Goal: Navigation & Orientation: Find specific page/section

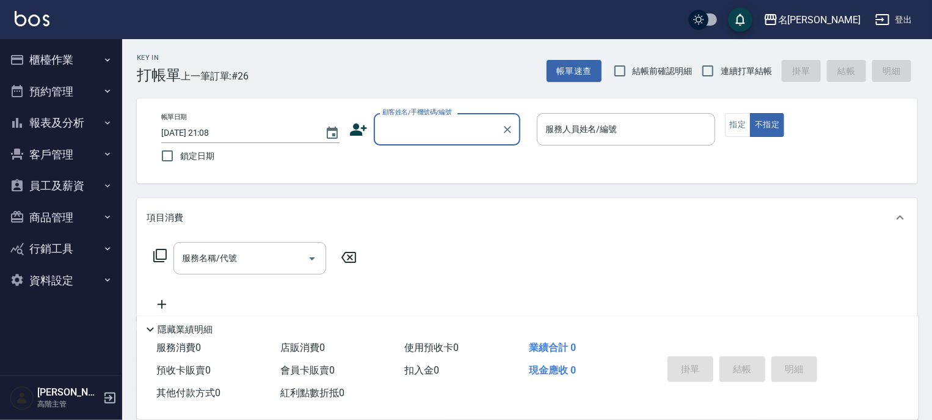
click at [103, 122] on icon "button" at bounding box center [108, 123] width 10 height 10
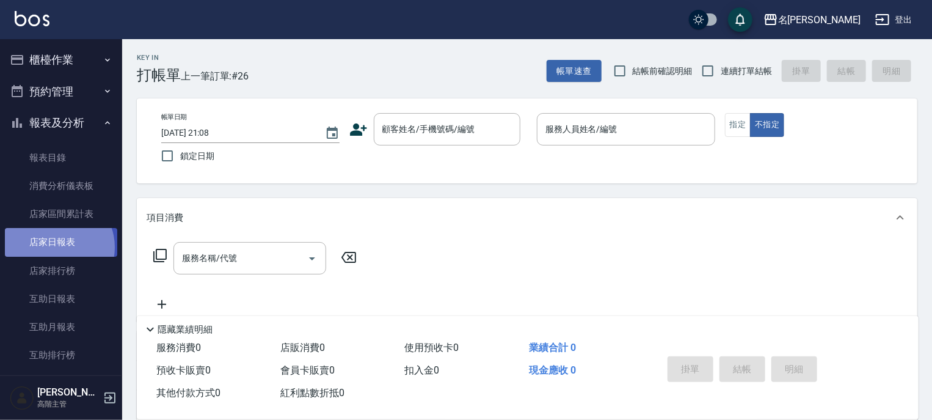
click at [56, 247] on link "店家日報表" at bounding box center [61, 242] width 112 height 28
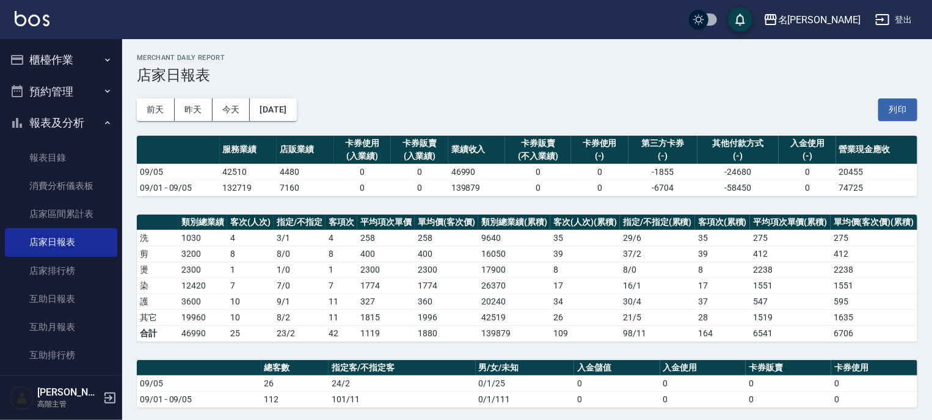
click at [777, 18] on icon "button" at bounding box center [771, 19] width 12 height 11
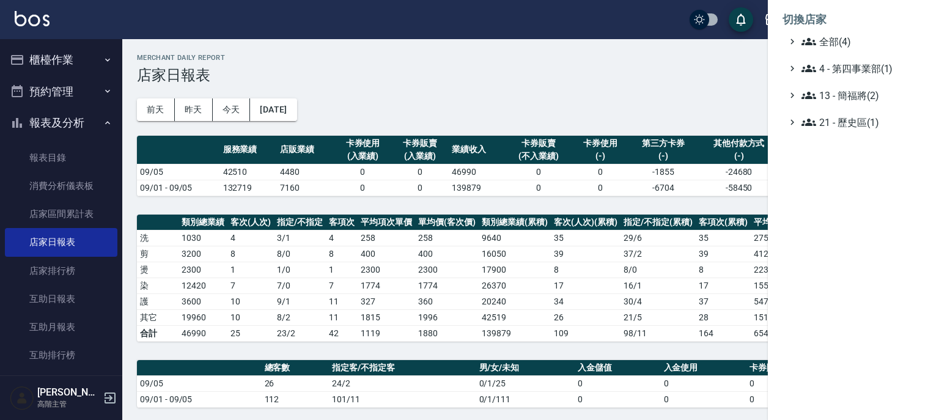
click at [808, 34] on li "切換店家" at bounding box center [853, 19] width 142 height 29
click at [804, 41] on icon at bounding box center [808, 41] width 15 height 7
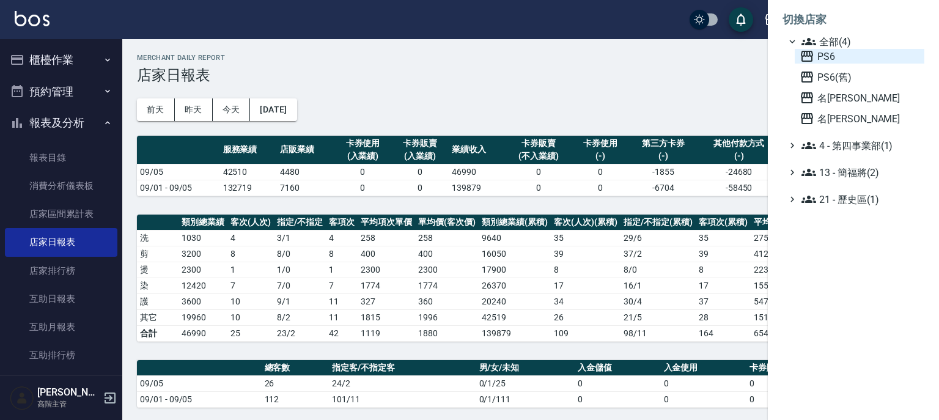
click at [804, 50] on icon at bounding box center [806, 56] width 15 height 15
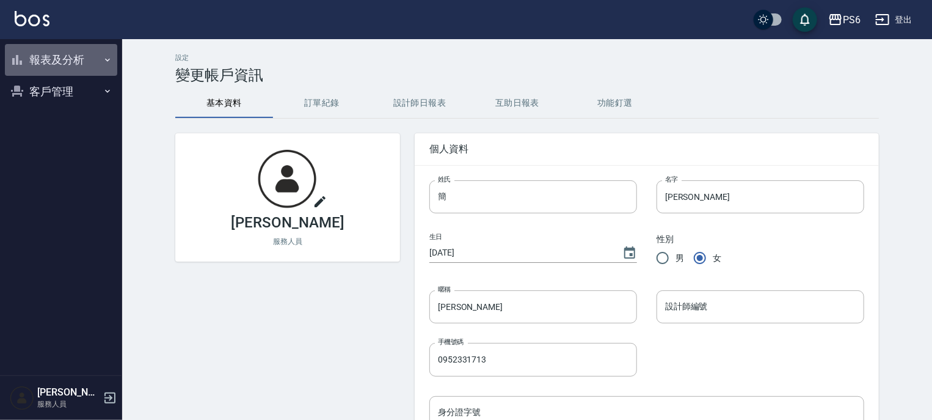
click at [107, 57] on icon "button" at bounding box center [108, 60] width 10 height 10
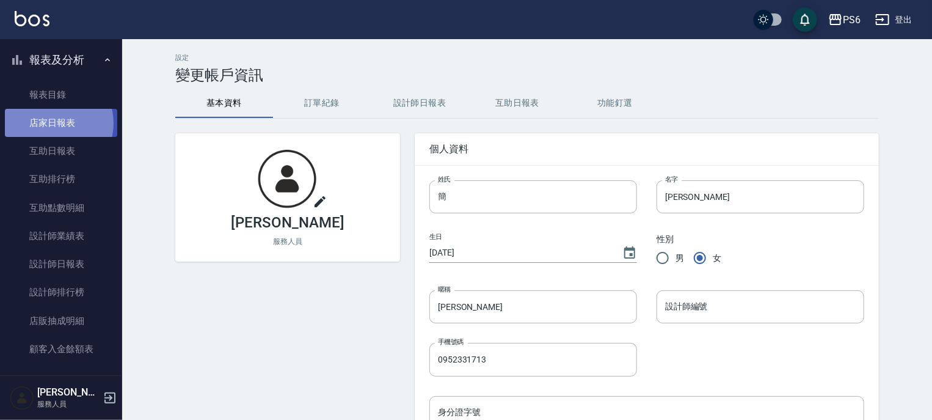
click at [56, 123] on link "店家日報表" at bounding box center [61, 123] width 112 height 28
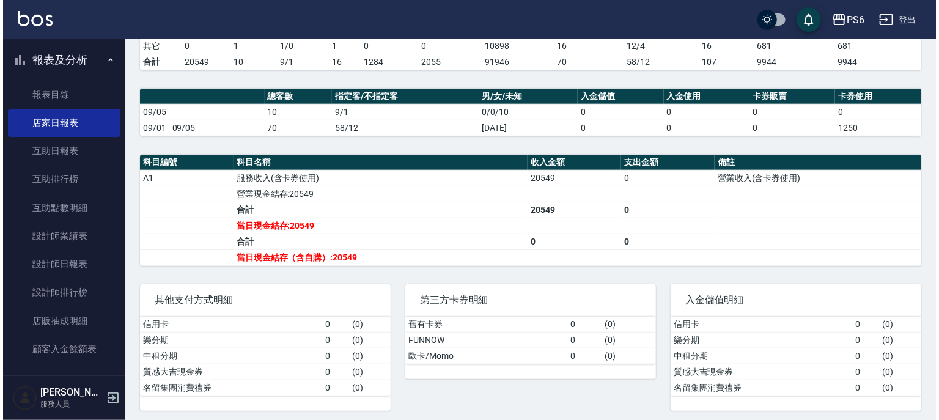
scroll to position [304, 0]
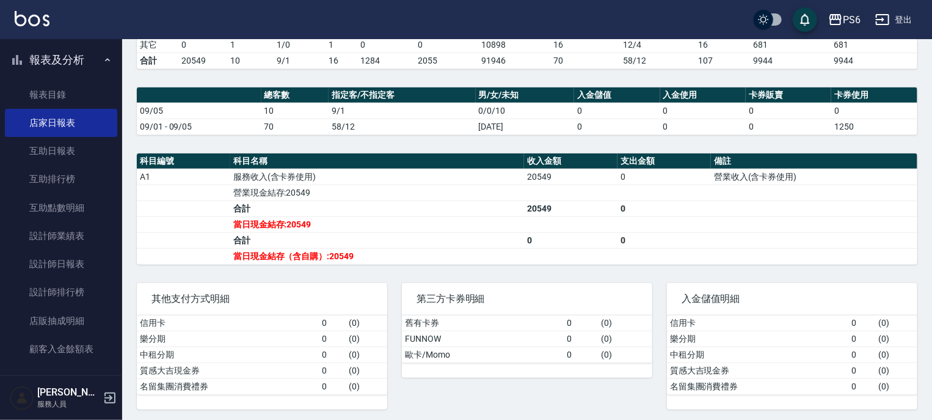
click at [831, 15] on icon "button" at bounding box center [836, 19] width 15 height 15
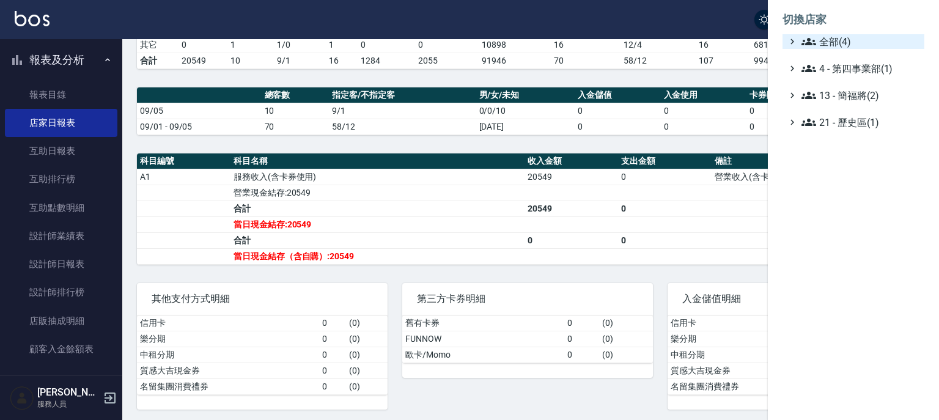
click at [811, 39] on icon at bounding box center [808, 41] width 15 height 15
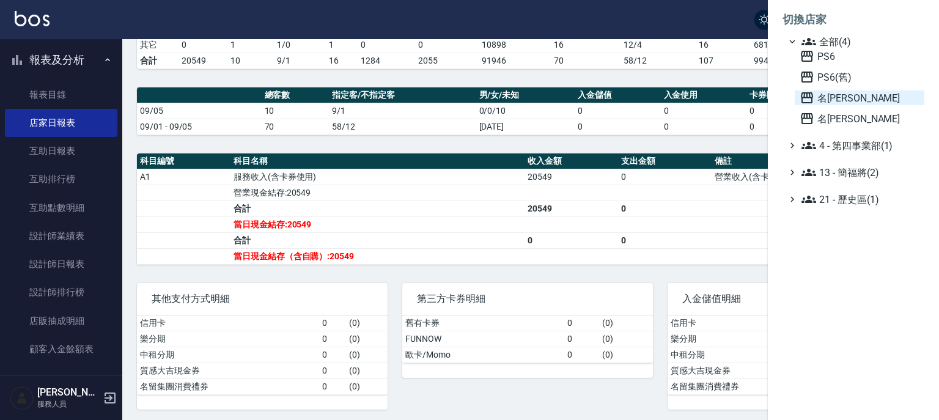
click at [805, 100] on icon at bounding box center [806, 97] width 15 height 15
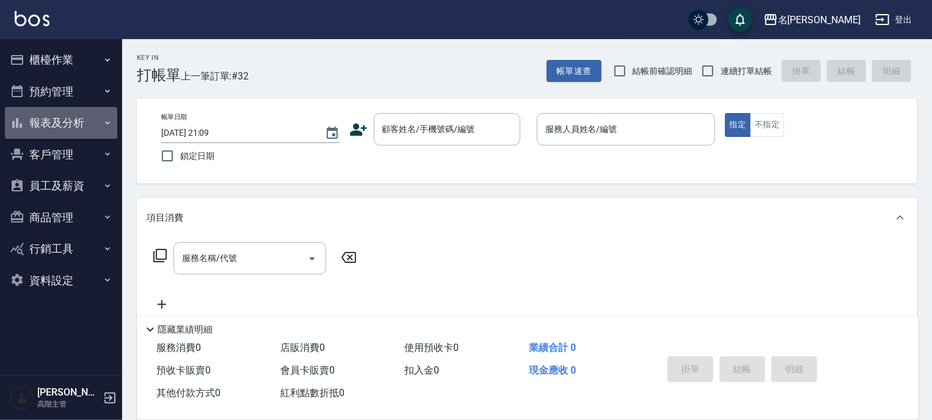
click at [104, 125] on icon "button" at bounding box center [108, 123] width 10 height 10
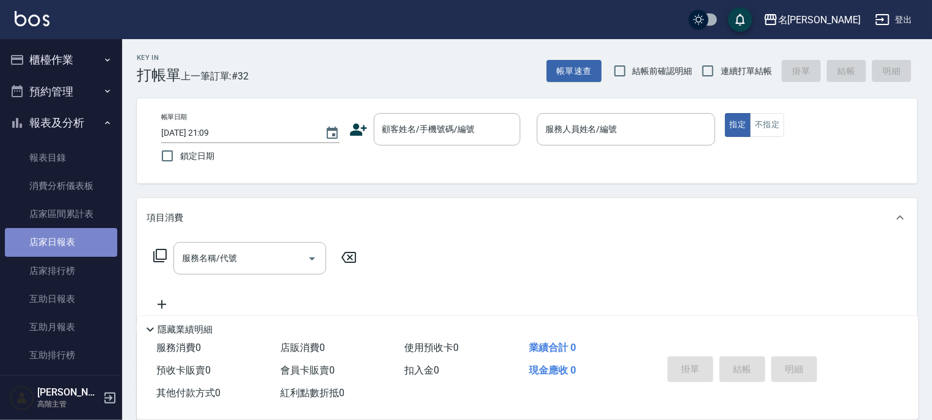
click at [61, 235] on link "店家日報表" at bounding box center [61, 242] width 112 height 28
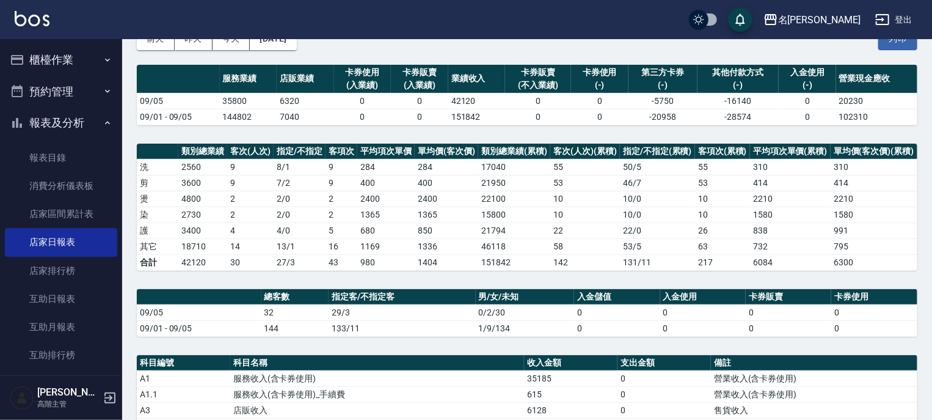
scroll to position [49, 0]
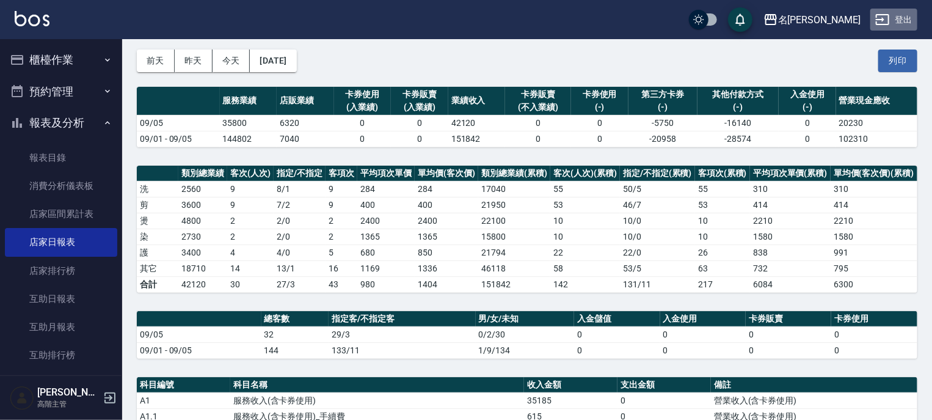
click at [895, 19] on button "登出" at bounding box center [894, 20] width 47 height 23
